Goal: Find contact information: Find contact information

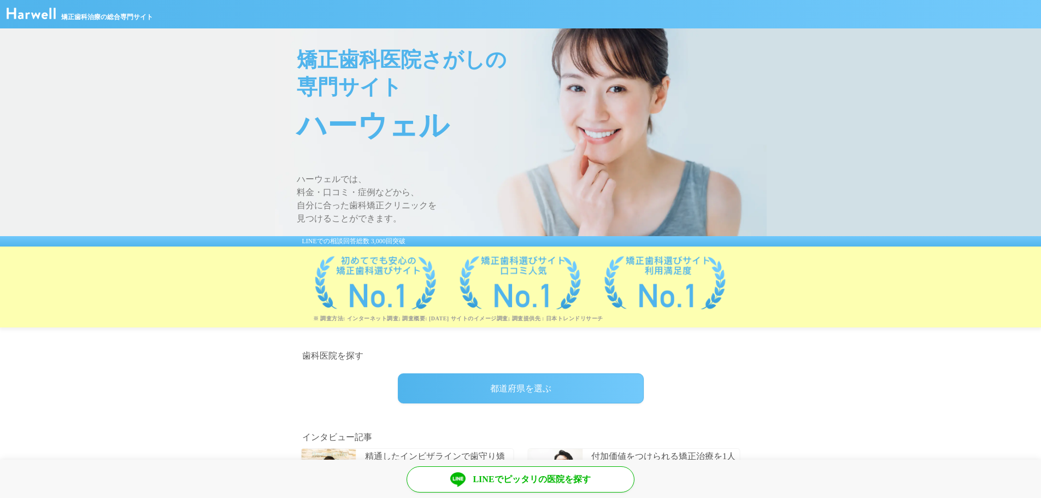
click at [233, 286] on div at bounding box center [520, 282] width 1030 height 60
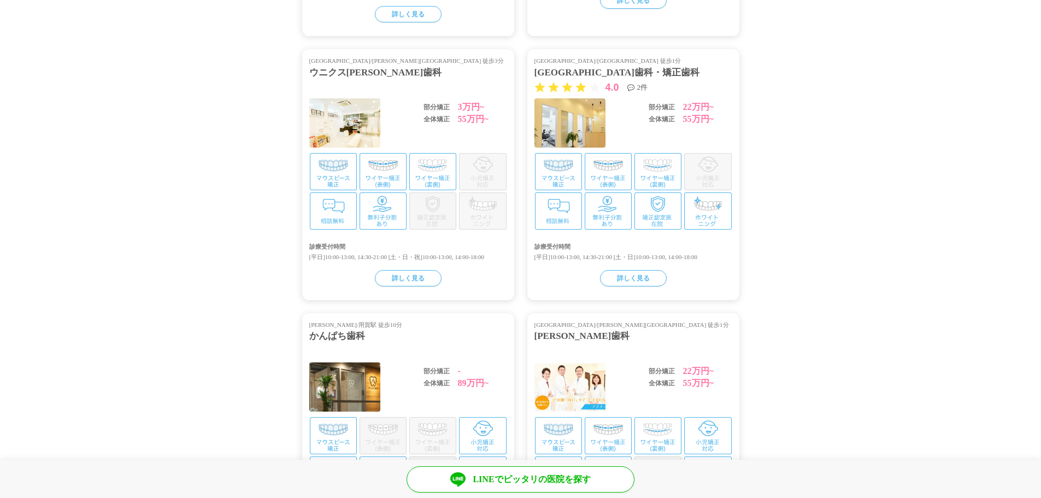
scroll to position [2254, 0]
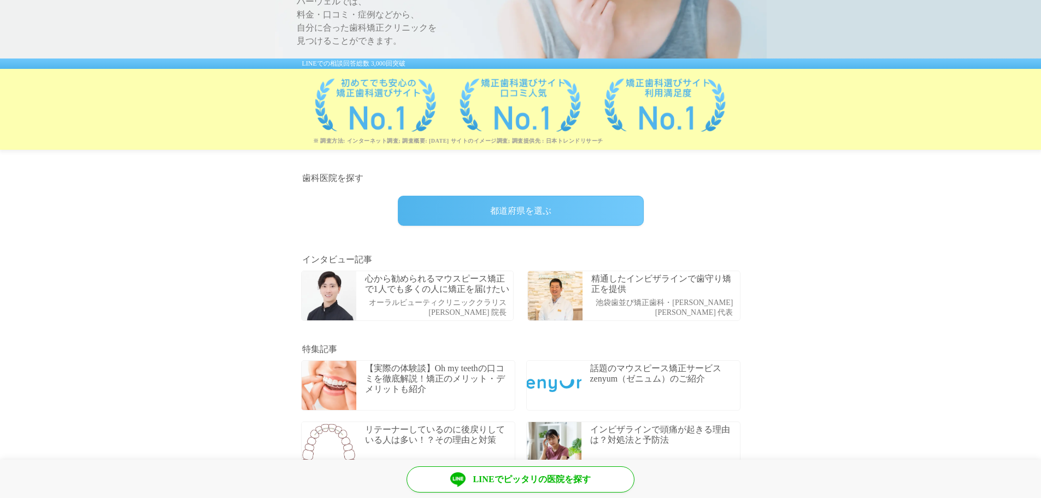
scroll to position [0, 0]
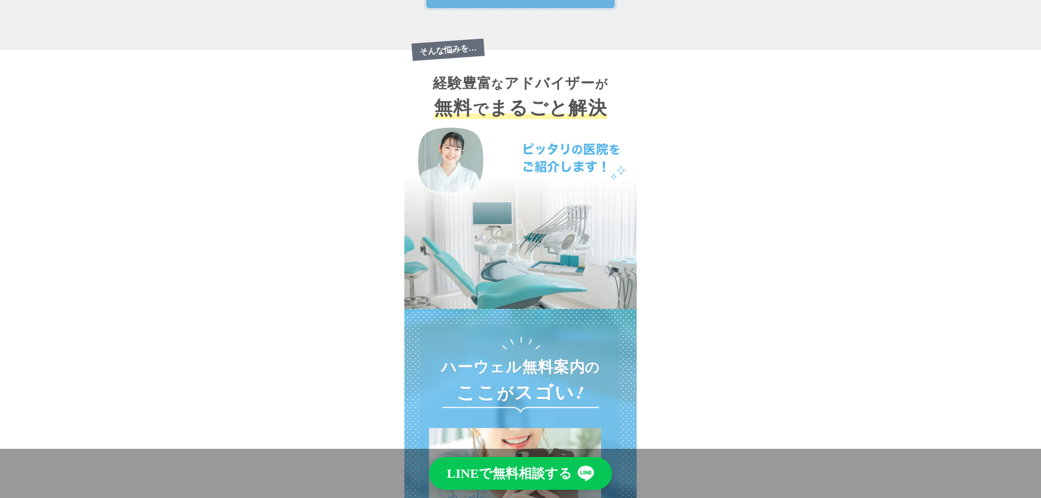
scroll to position [710, 0]
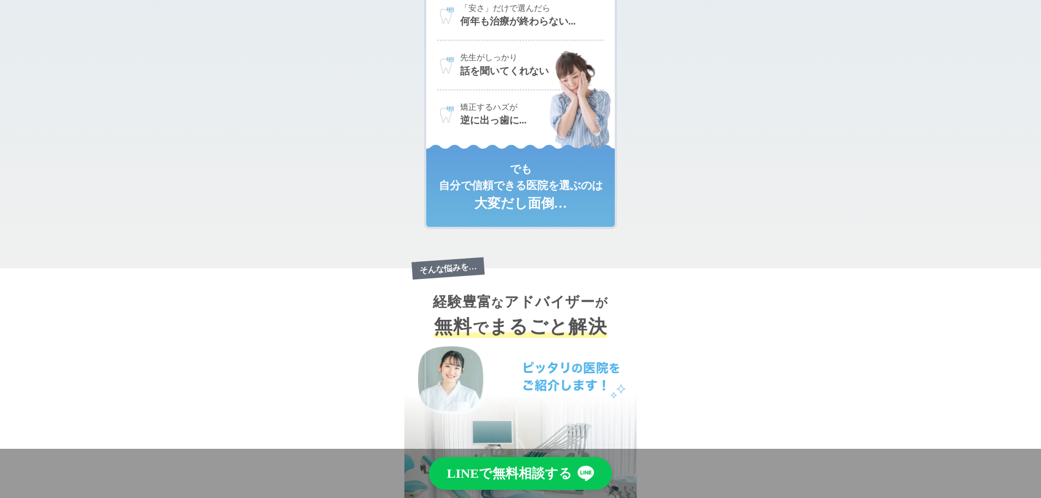
click at [496, 468] on link "LINEで無料相談する" at bounding box center [520, 473] width 183 height 33
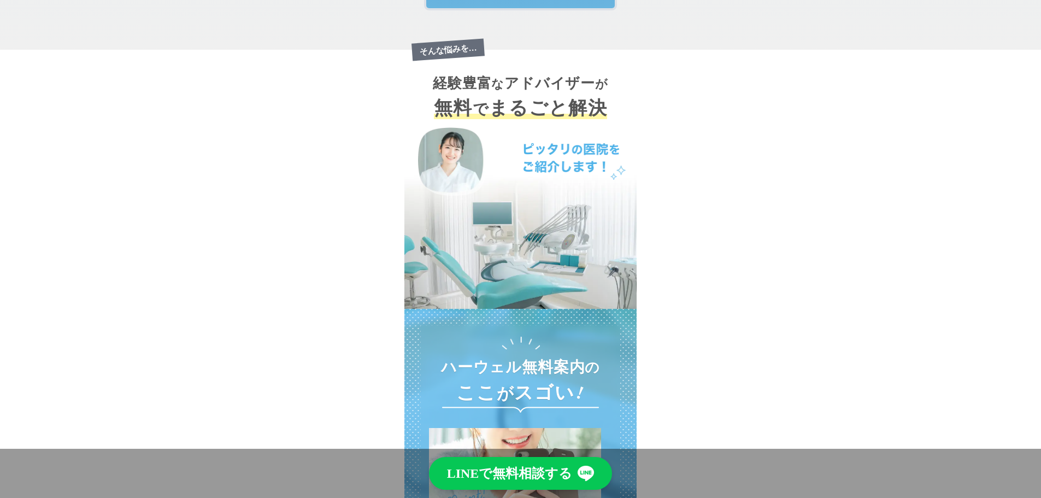
click at [294, 186] on section "そんな悩みを… 経験豊富 な アドバイザー が 無料 で まるごと解決" at bounding box center [520, 179] width 1041 height 259
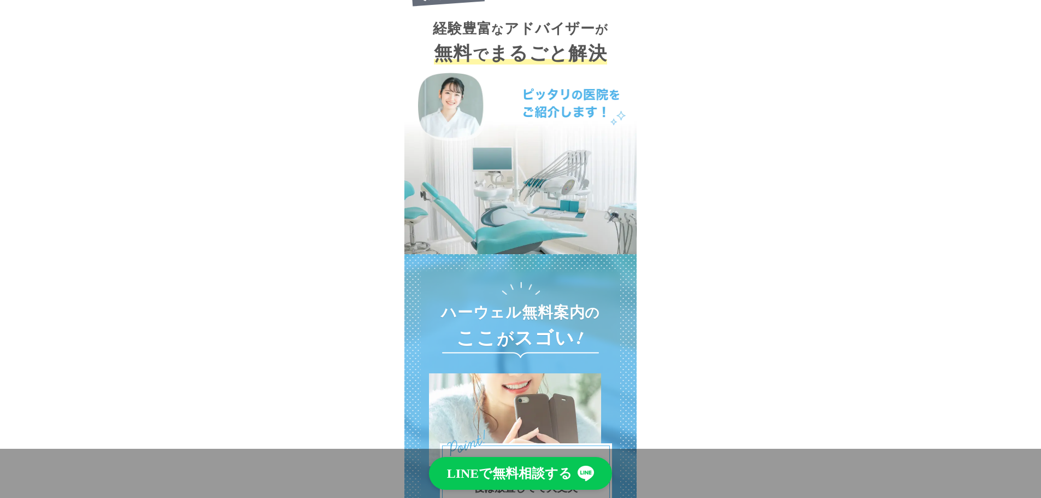
click at [499, 468] on link "LINEで無料相談する" at bounding box center [520, 473] width 183 height 33
